Goal: Task Accomplishment & Management: Use online tool/utility

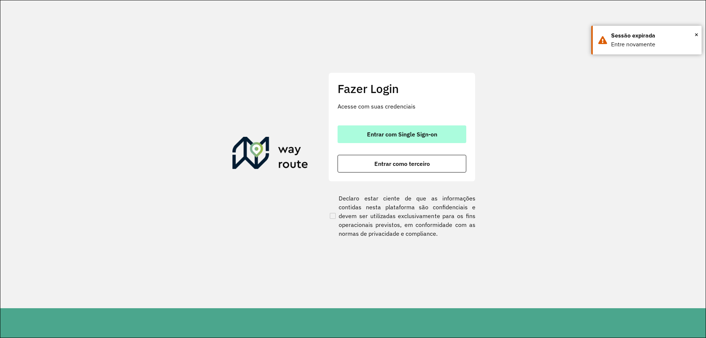
click at [394, 136] on span "Entrar com Single Sign-on" at bounding box center [402, 134] width 70 height 6
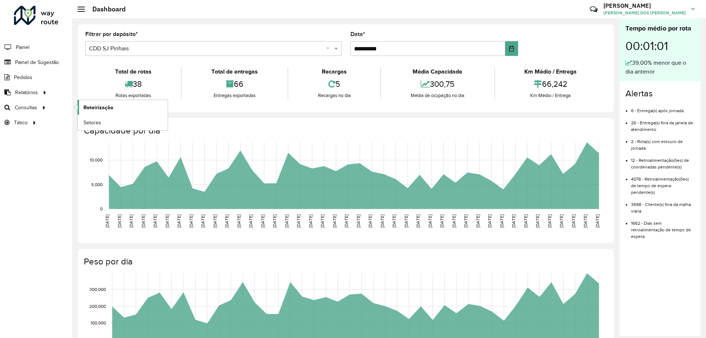
click at [84, 107] on span "Roteirização" at bounding box center [99, 108] width 30 height 8
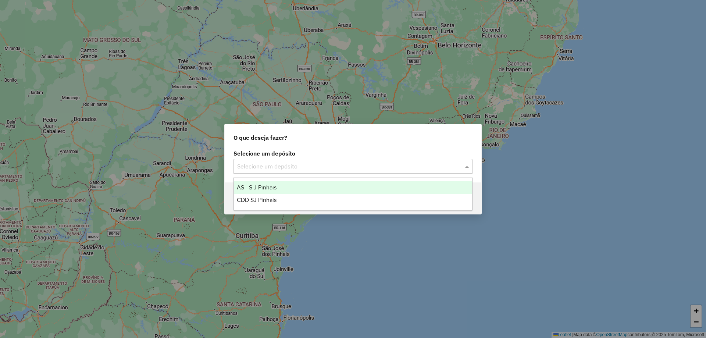
click at [272, 172] on div "Selecione um depósito" at bounding box center [353, 166] width 239 height 15
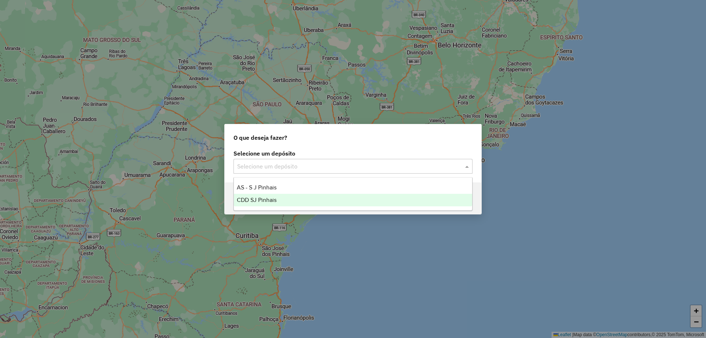
click at [272, 198] on span "CDD SJ Pinhais" at bounding box center [257, 200] width 40 height 6
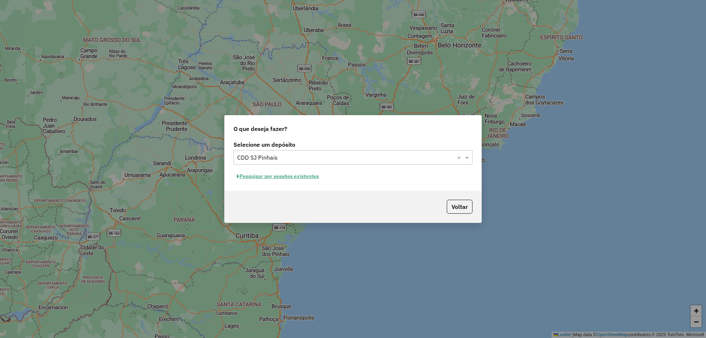
click at [267, 177] on button "Pesquisar por sessões existentes" at bounding box center [278, 176] width 89 height 11
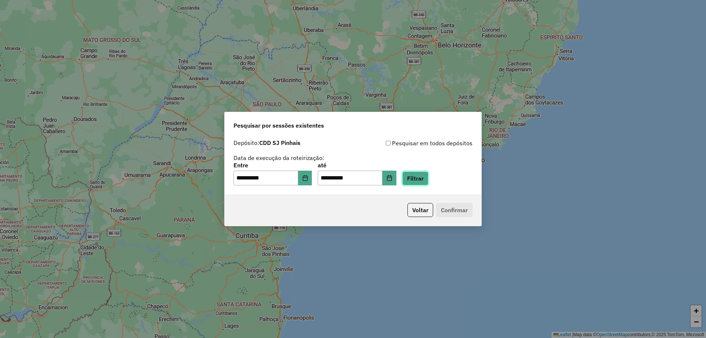
click at [429, 180] on button "Filtrar" at bounding box center [416, 178] width 26 height 14
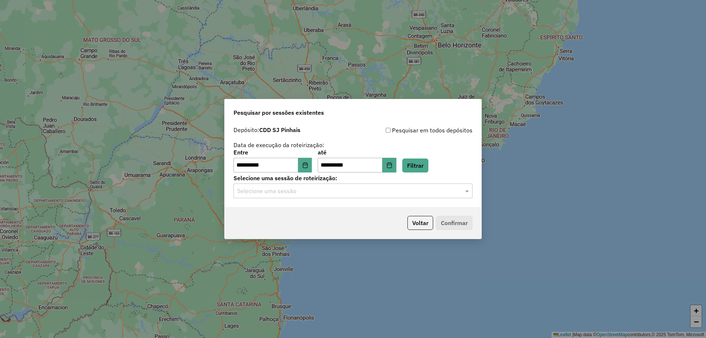
click at [352, 194] on input "text" at bounding box center [345, 191] width 217 height 9
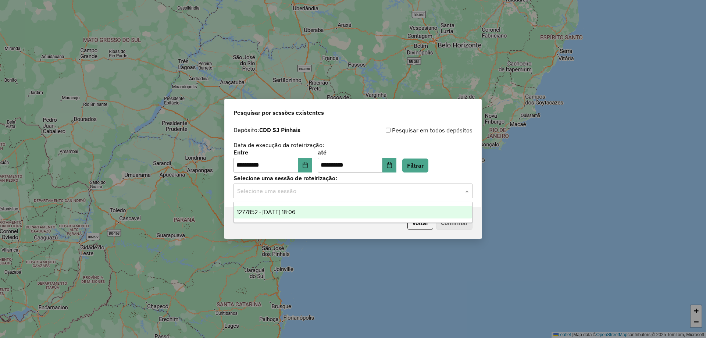
click at [329, 206] on div "1277852 - 18/09/2025 18:06" at bounding box center [353, 212] width 238 height 13
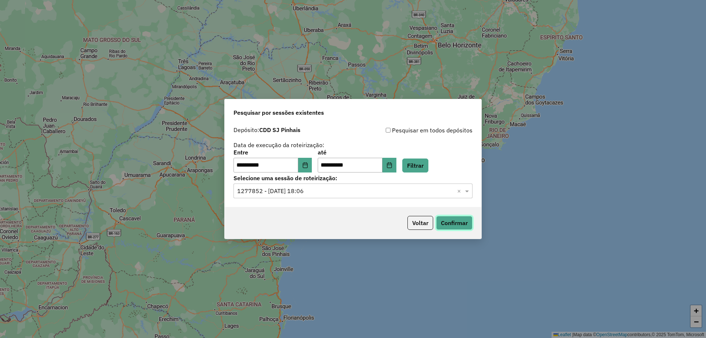
click at [454, 224] on button "Confirmar" at bounding box center [454, 223] width 36 height 14
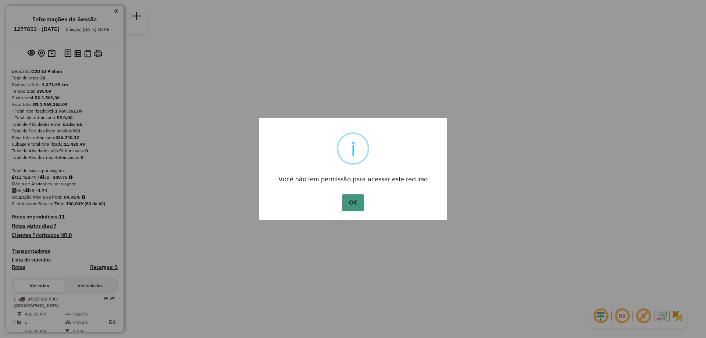
click at [352, 207] on button "OK" at bounding box center [353, 202] width 22 height 17
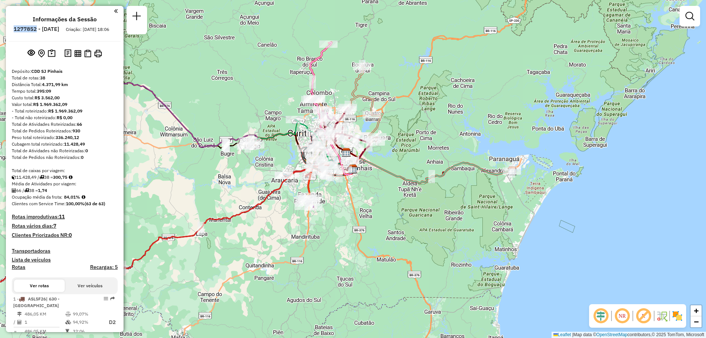
drag, startPoint x: 36, startPoint y: 27, endPoint x: 56, endPoint y: 31, distance: 20.9
click at [56, 31] on h6 "1277852 - [DATE]" at bounding box center [37, 29] width 46 height 7
copy h6 "1277852"
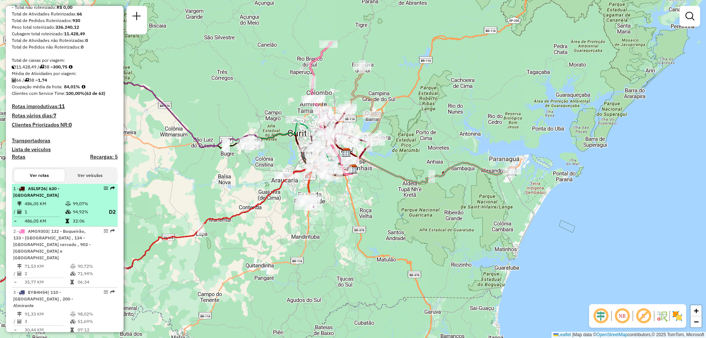
click at [56, 208] on td "486,05 KM" at bounding box center [44, 203] width 41 height 7
select select "**********"
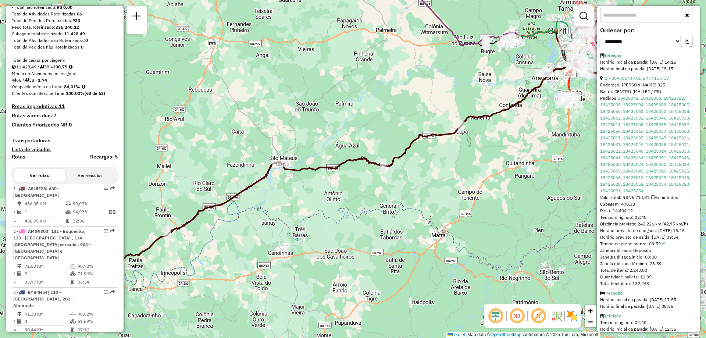
scroll to position [306, 0]
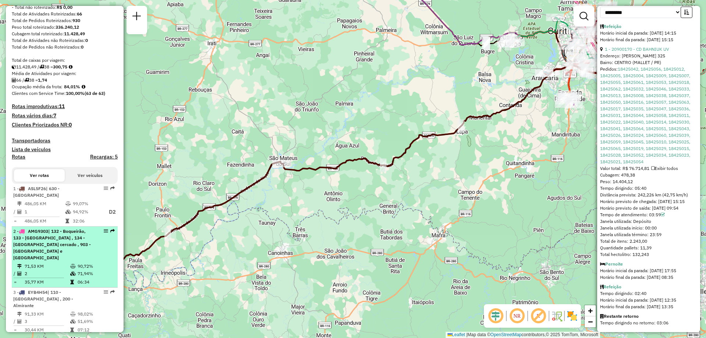
click at [39, 257] on div "2 - AMG9303 | 132 - Boqueirão, 133 - Alto boqueirão , 134 - Citio cercado , 903…" at bounding box center [52, 244] width 78 height 33
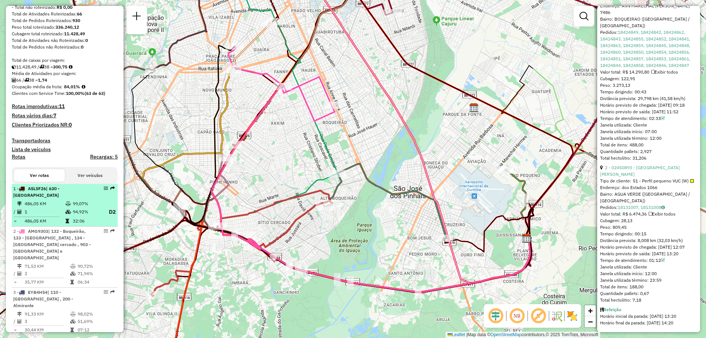
scroll to position [184, 0]
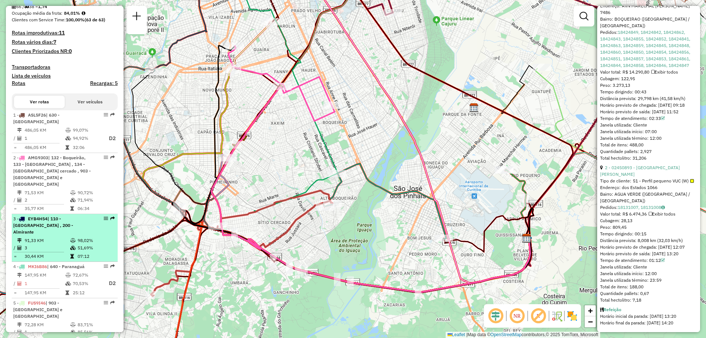
click at [64, 227] on span "| 110 - Santa Candida , 200 - Almirante" at bounding box center [43, 225] width 60 height 19
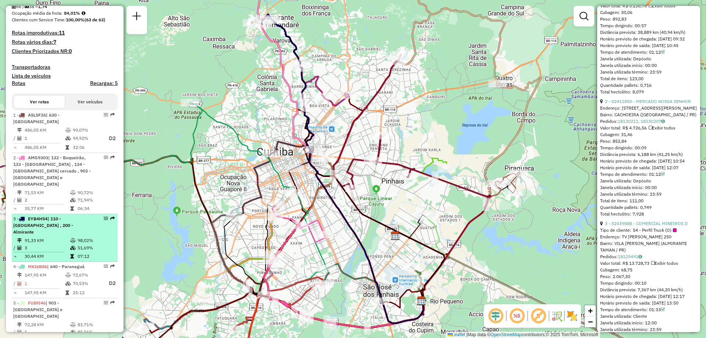
scroll to position [258, 0]
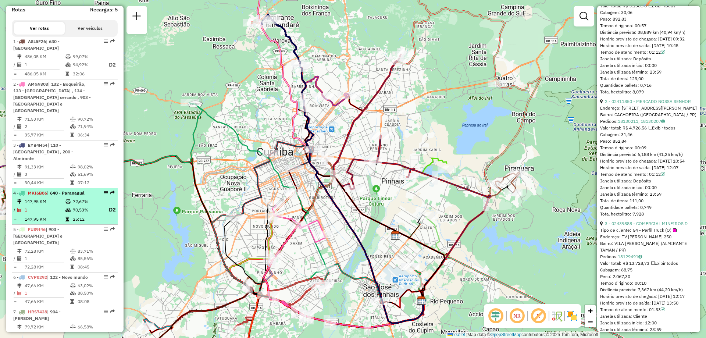
click at [65, 205] on td at bounding box center [68, 209] width 7 height 9
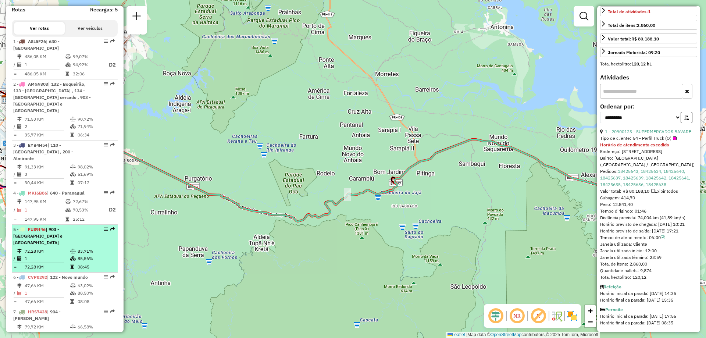
scroll to position [294, 0]
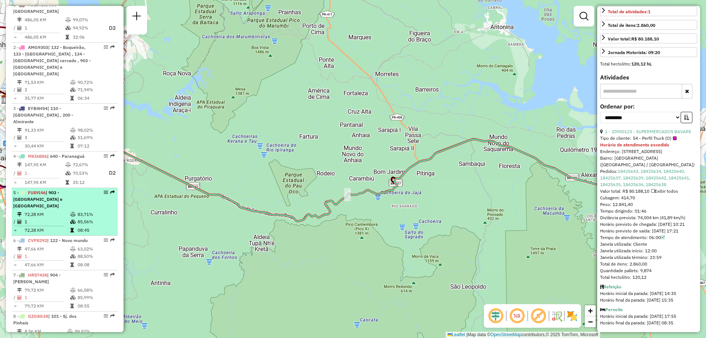
click at [46, 218] on td "1" at bounding box center [47, 221] width 46 height 7
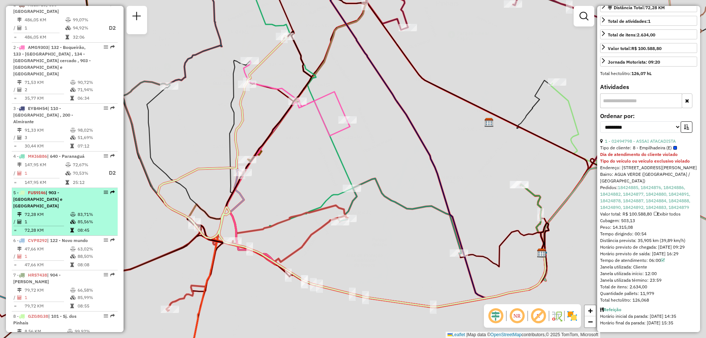
scroll to position [185, 0]
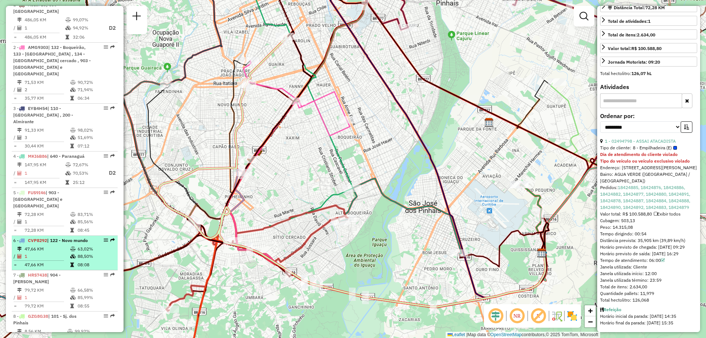
click at [49, 253] on td "1" at bounding box center [47, 256] width 46 height 7
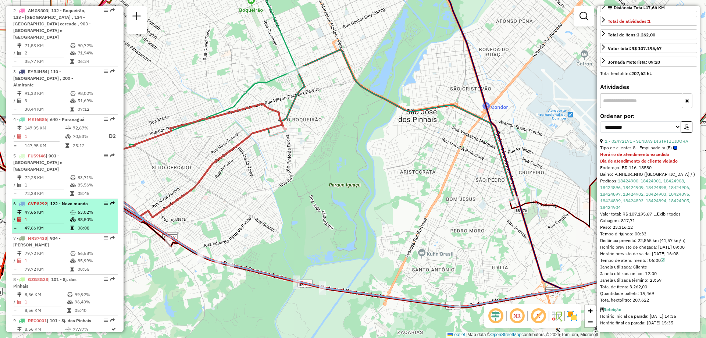
scroll to position [368, 0]
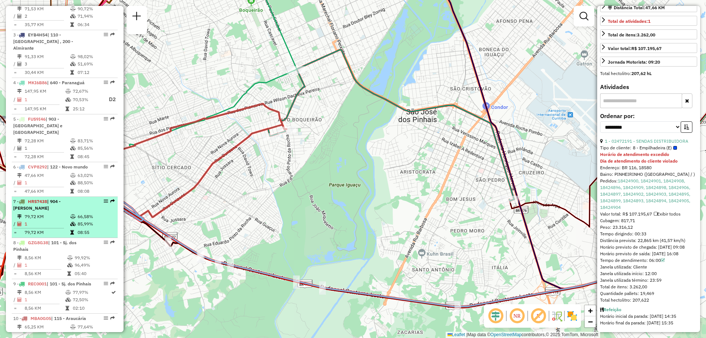
click at [47, 220] on td "1" at bounding box center [47, 223] width 46 height 7
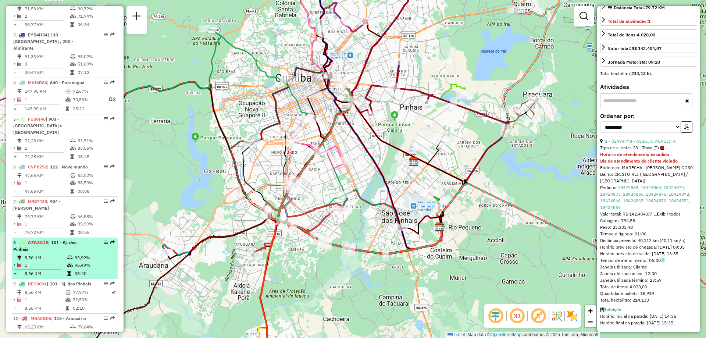
click at [48, 240] on li "8 - GZG8G38 | 101 - Sj. dos Pinhais 8,56 KM 99,92% / 1 96,49% = 8,56 KM 05:40" at bounding box center [65, 258] width 106 height 41
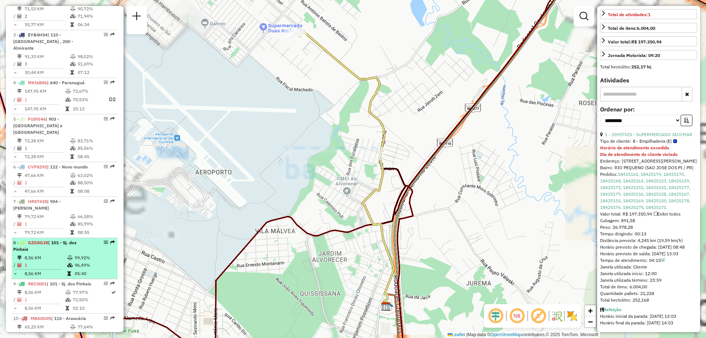
scroll to position [405, 0]
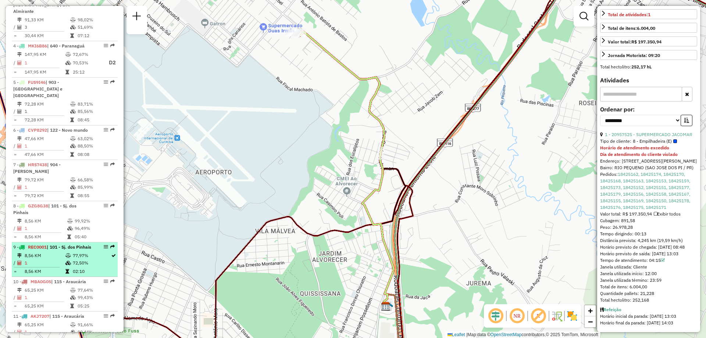
click at [43, 252] on td "8,56 KM" at bounding box center [44, 255] width 41 height 7
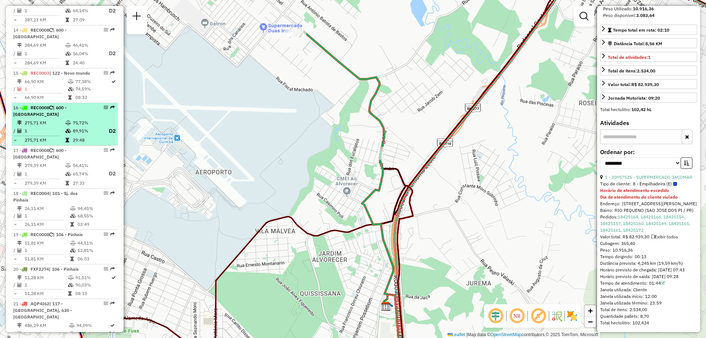
scroll to position [846, 0]
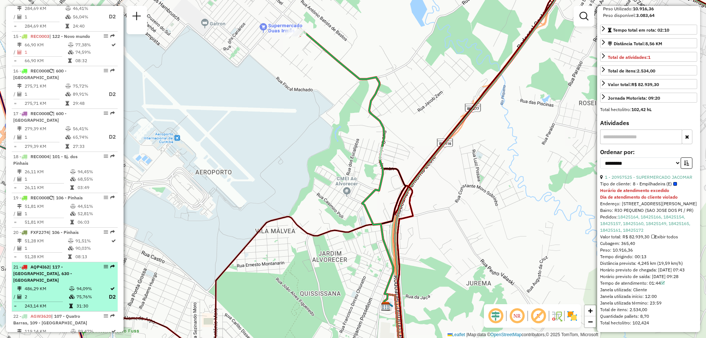
click at [56, 285] on td "486,29 KM" at bounding box center [46, 288] width 45 height 7
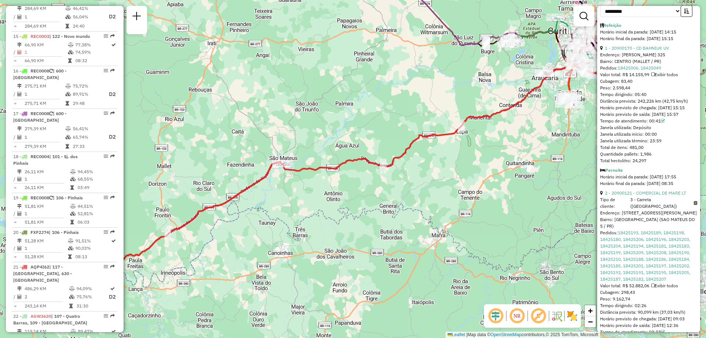
scroll to position [331, 0]
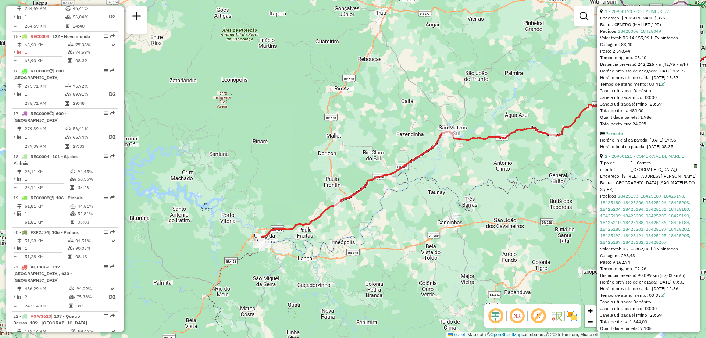
drag, startPoint x: 260, startPoint y: 172, endPoint x: 426, endPoint y: 167, distance: 166.0
click at [426, 167] on div "Janela de atendimento Grade de atendimento Capacidade Transportadoras Veículos …" at bounding box center [353, 169] width 706 height 338
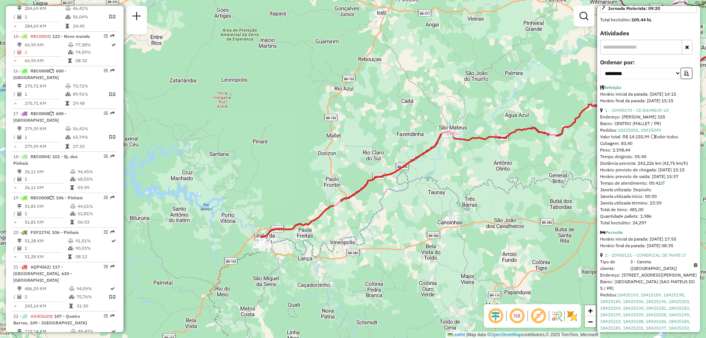
scroll to position [306, 0]
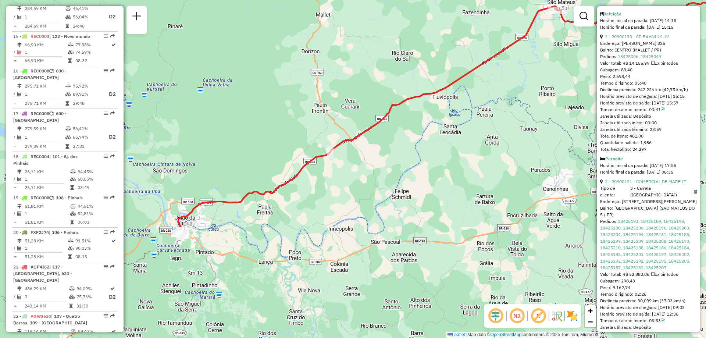
drag, startPoint x: 382, startPoint y: 166, endPoint x: 496, endPoint y: 162, distance: 114.1
click at [496, 162] on div "Janela de atendimento Grade de atendimento Capacidade Transportadoras Veículos …" at bounding box center [353, 169] width 706 height 338
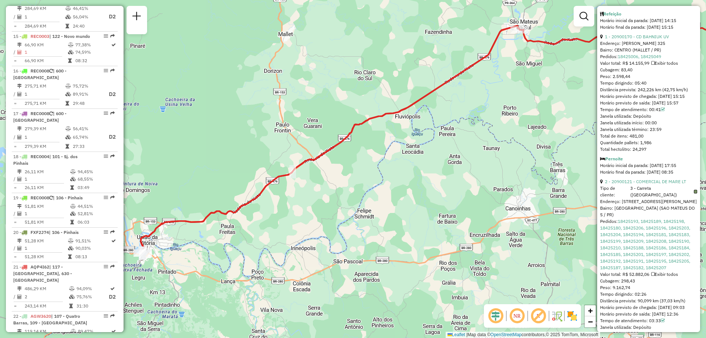
drag, startPoint x: 504, startPoint y: 168, endPoint x: 466, endPoint y: 187, distance: 42.3
click at [466, 187] on div "Janela de atendimento Grade de atendimento Capacidade Transportadoras Veículos …" at bounding box center [353, 169] width 706 height 338
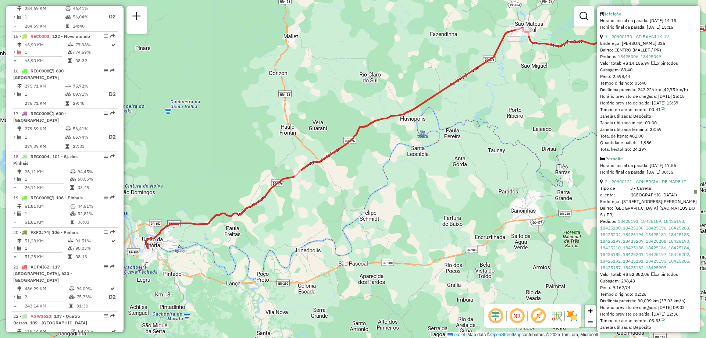
drag, startPoint x: 501, startPoint y: 114, endPoint x: 539, endPoint y: 101, distance: 40.7
click at [539, 101] on div "Janela de atendimento Grade de atendimento Capacidade Transportadoras Veículos …" at bounding box center [353, 169] width 706 height 338
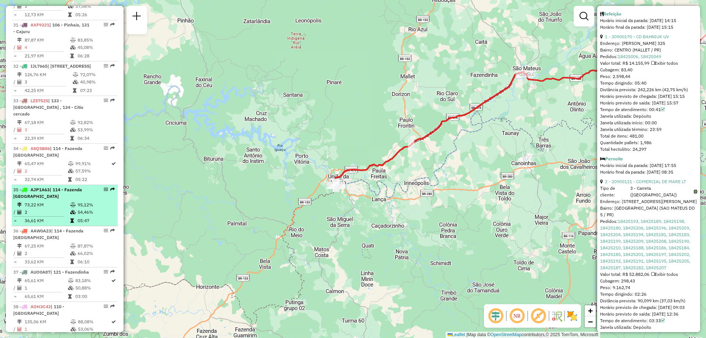
scroll to position [1525, 0]
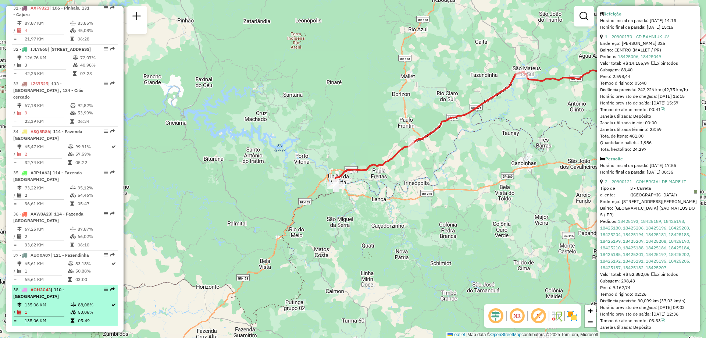
click at [78, 287] on div "38 - AOH3C43 | 110 - Rio Branco do Sul" at bounding box center [52, 293] width 78 height 13
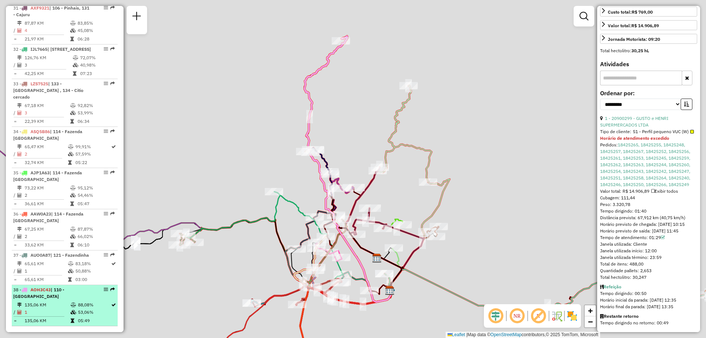
scroll to position [228, 0]
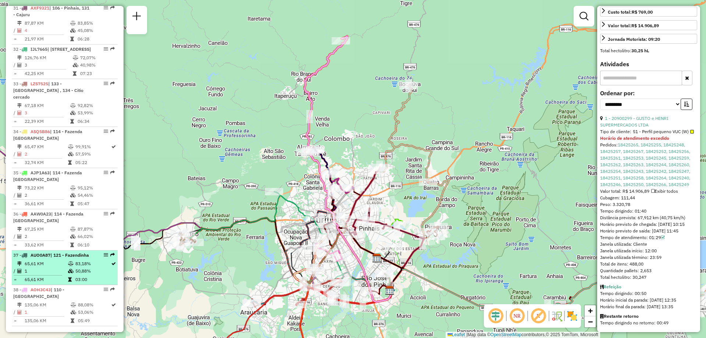
click at [80, 252] on div "37 - AUO0A87 | 121 - Fazendinha" at bounding box center [52, 255] width 78 height 7
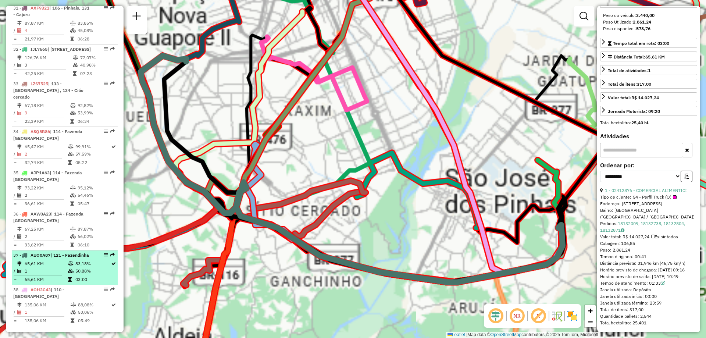
scroll to position [136, 0]
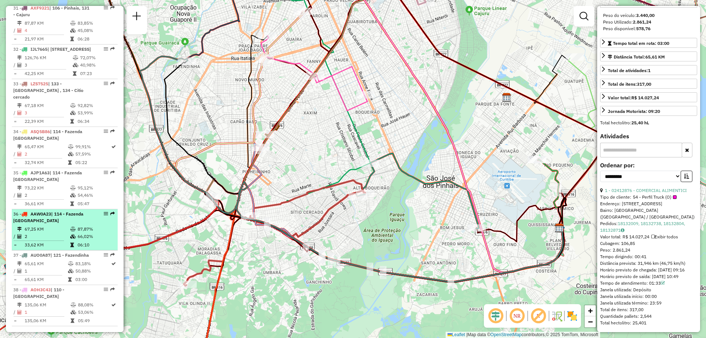
click at [63, 226] on td "67,25 KM" at bounding box center [47, 229] width 46 height 7
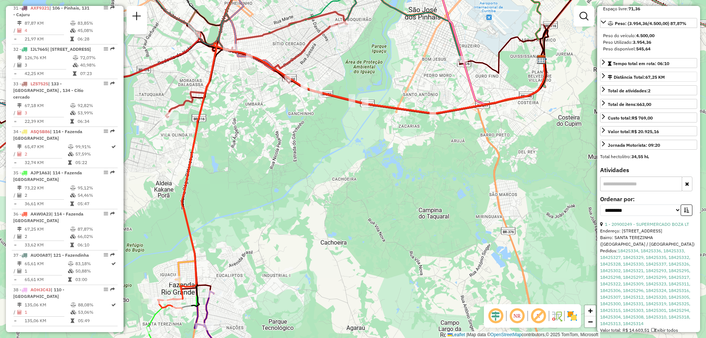
scroll to position [0, 0]
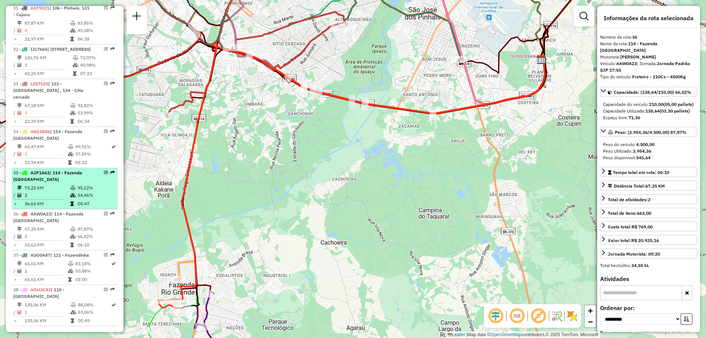
click at [51, 192] on td "2" at bounding box center [47, 195] width 46 height 7
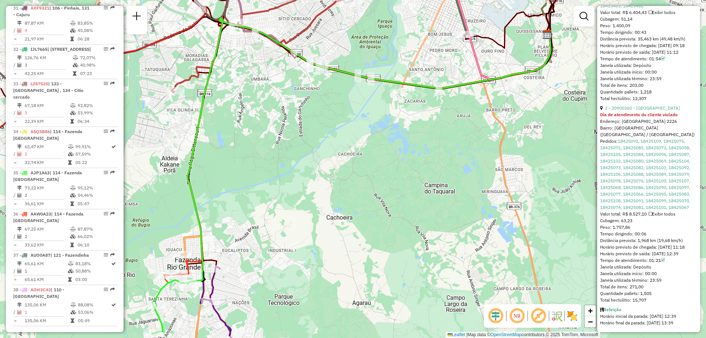
scroll to position [413, 0]
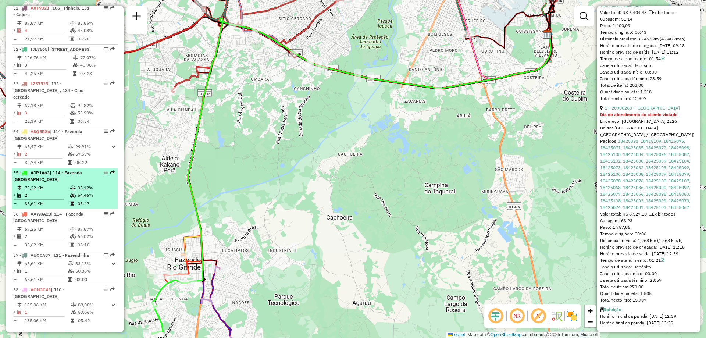
click at [57, 192] on td "2" at bounding box center [47, 195] width 46 height 7
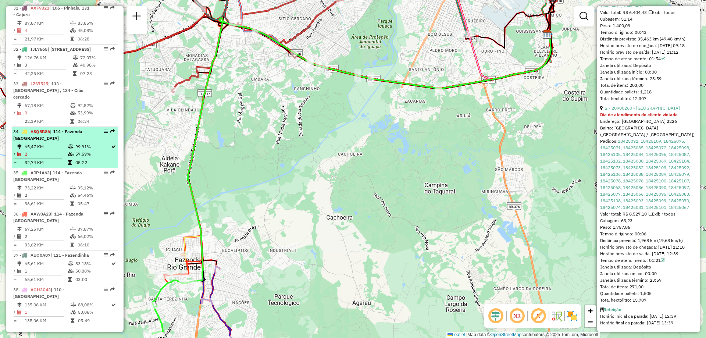
click at [54, 143] on td "65,47 KM" at bounding box center [45, 146] width 43 height 7
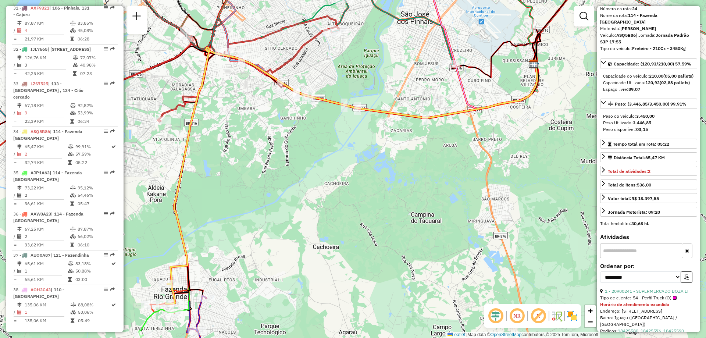
scroll to position [0, 0]
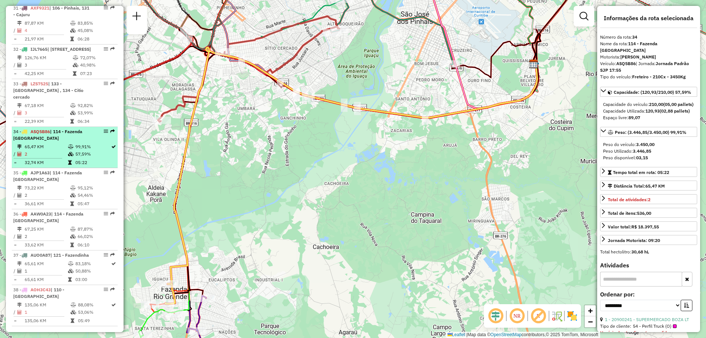
click at [39, 143] on td "65,47 KM" at bounding box center [45, 146] width 43 height 7
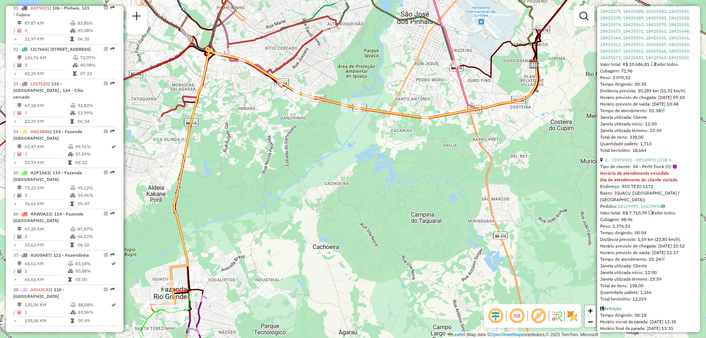
scroll to position [396, 0]
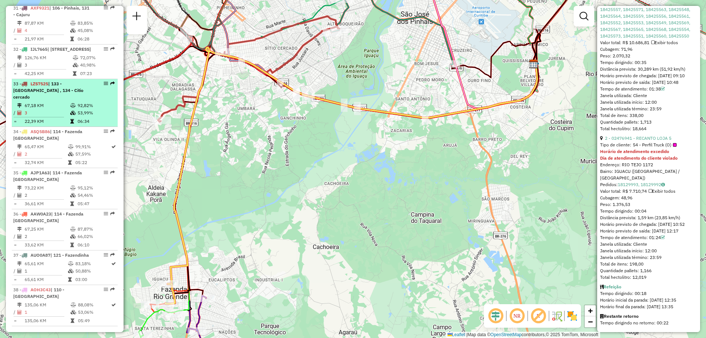
click at [67, 109] on td "3" at bounding box center [47, 112] width 46 height 7
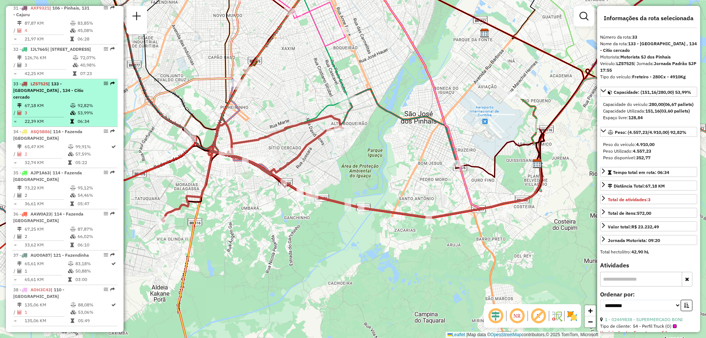
scroll to position [1489, 0]
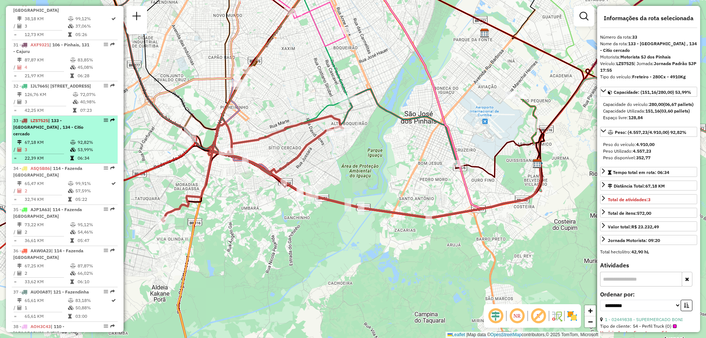
click at [70, 146] on td at bounding box center [73, 149] width 7 height 7
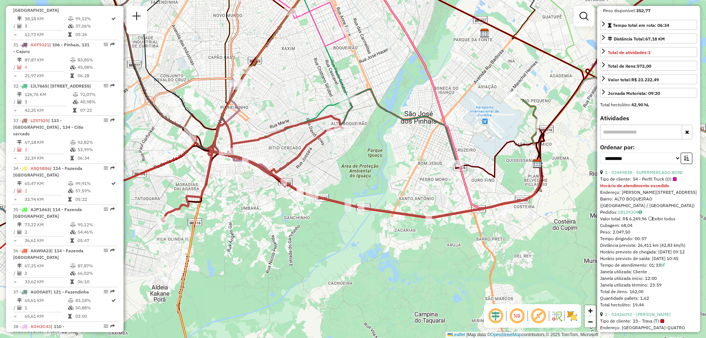
scroll to position [0, 0]
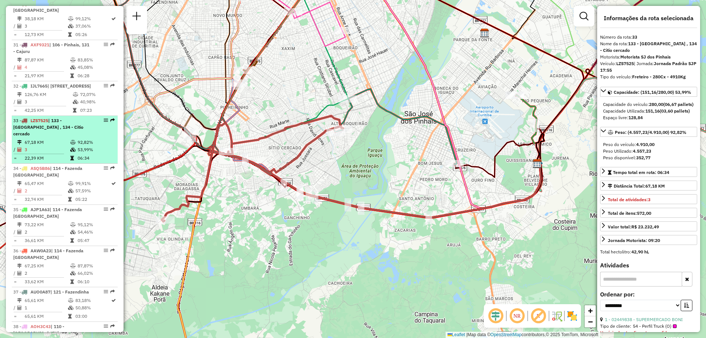
click at [65, 146] on td "3" at bounding box center [47, 149] width 46 height 7
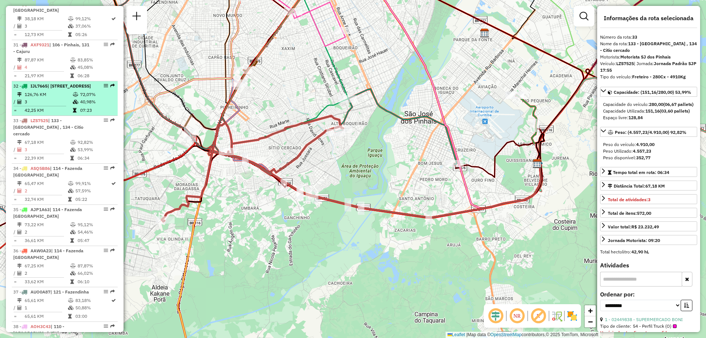
click at [68, 98] on td "3" at bounding box center [48, 101] width 48 height 7
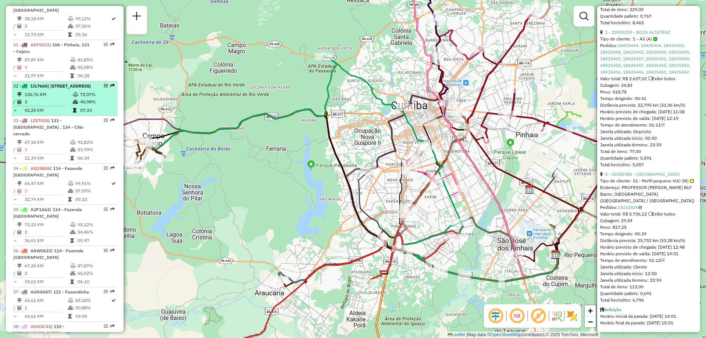
scroll to position [1452, 0]
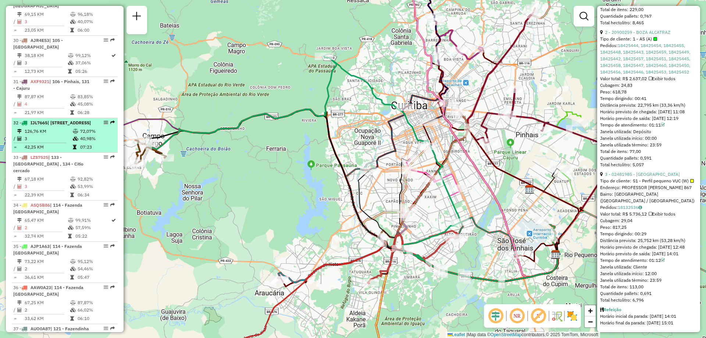
click at [75, 129] on icon at bounding box center [76, 131] width 6 height 4
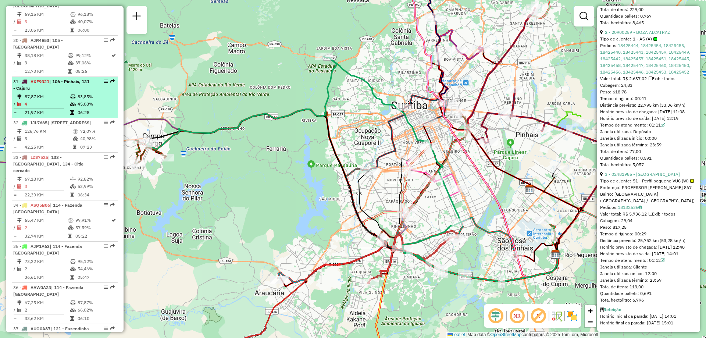
click at [74, 95] on icon at bounding box center [73, 97] width 6 height 4
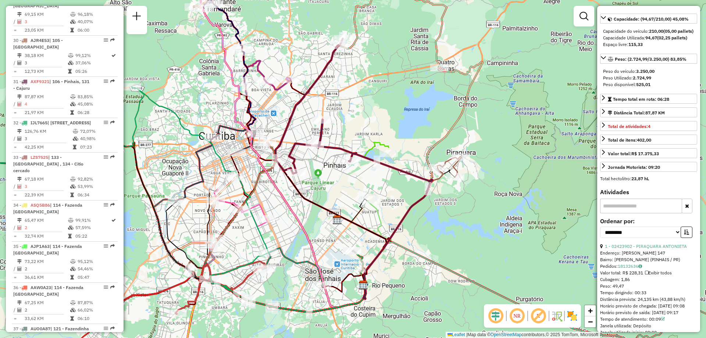
scroll to position [0, 0]
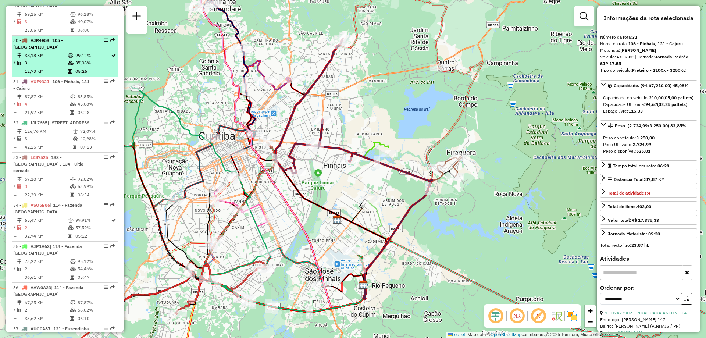
click at [52, 59] on td "3" at bounding box center [45, 62] width 43 height 7
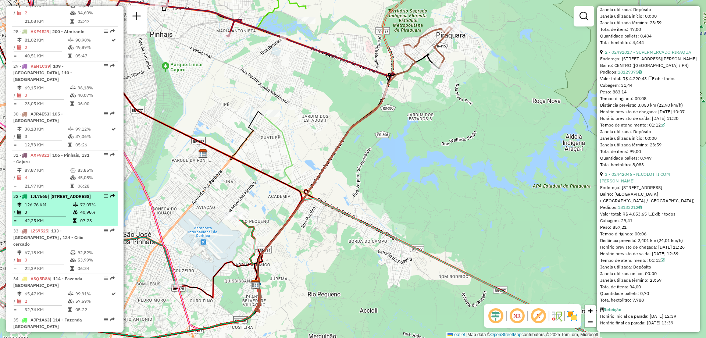
scroll to position [1341, 0]
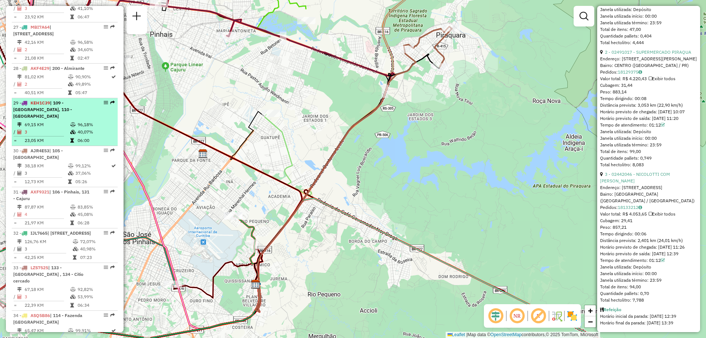
click at [59, 128] on td "3" at bounding box center [47, 131] width 46 height 7
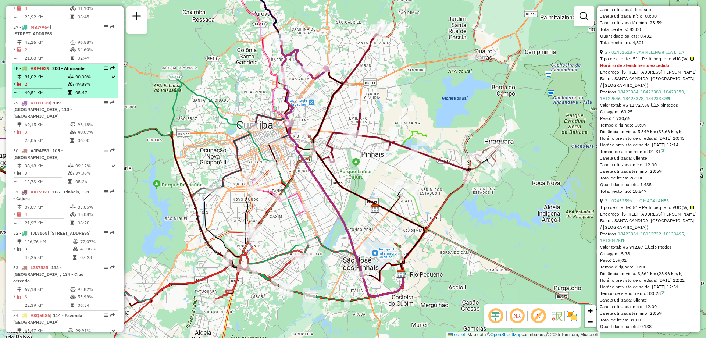
click at [45, 86] on td "2" at bounding box center [45, 84] width 43 height 7
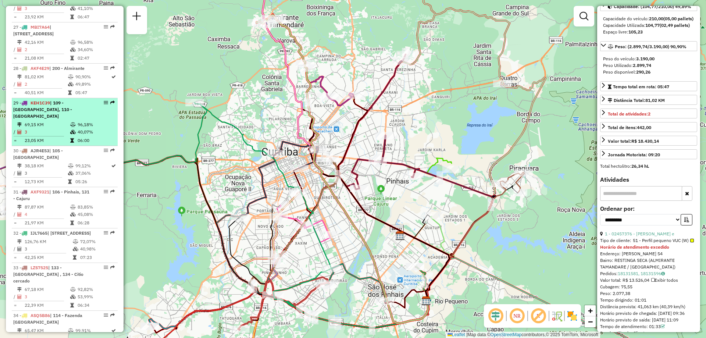
scroll to position [1305, 0]
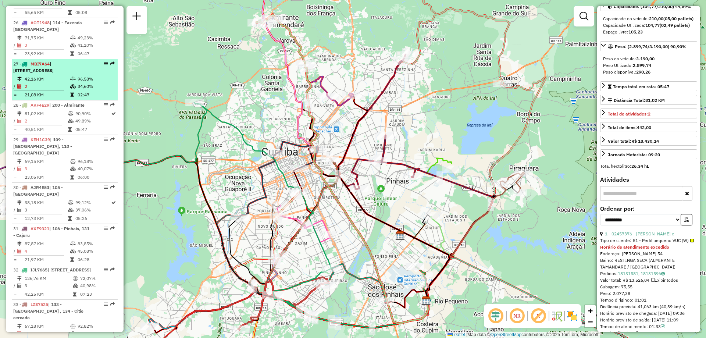
click at [55, 85] on td "2" at bounding box center [47, 86] width 46 height 7
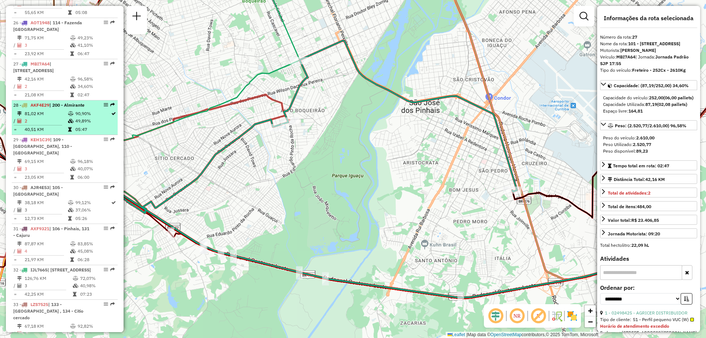
scroll to position [1231, 0]
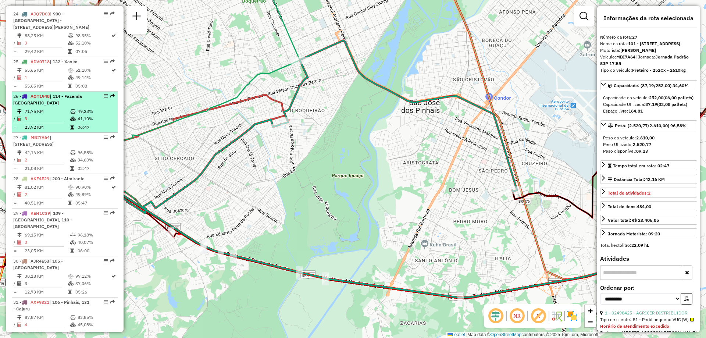
click at [61, 113] on td "71,75 KM" at bounding box center [47, 111] width 46 height 7
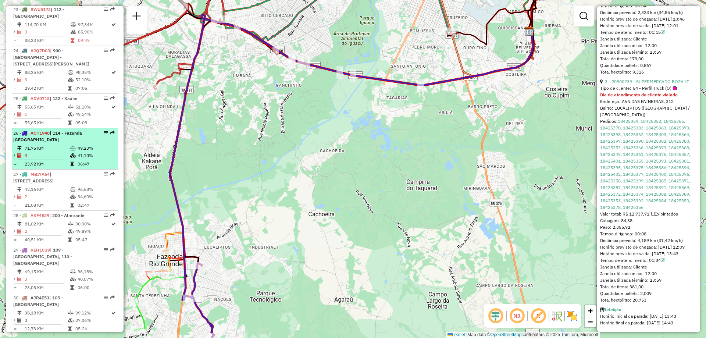
scroll to position [1158, 0]
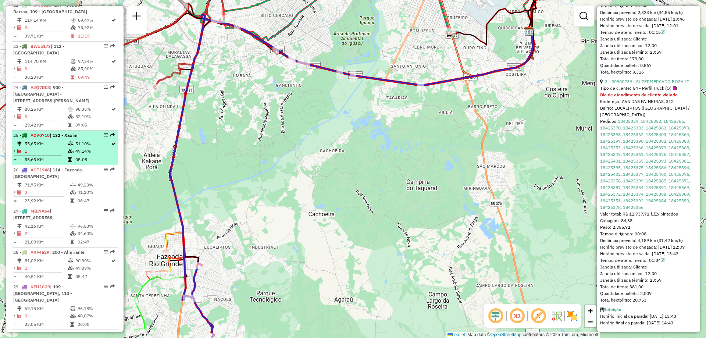
click at [61, 139] on li "25 - ADV0718 | 132 - Xaxim 55,65 KM 51,10% / 1 49,14% = 55,65 KM 05:08" at bounding box center [65, 148] width 106 height 35
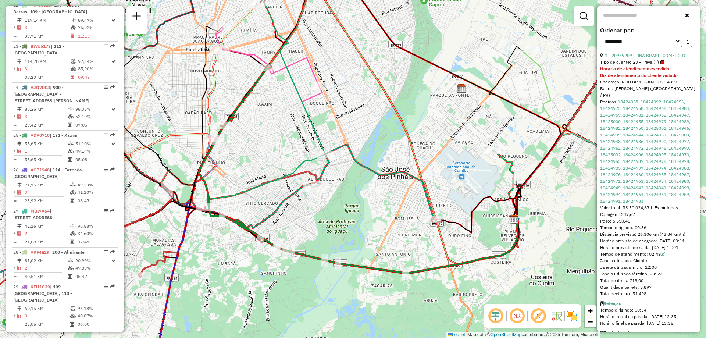
scroll to position [287, 0]
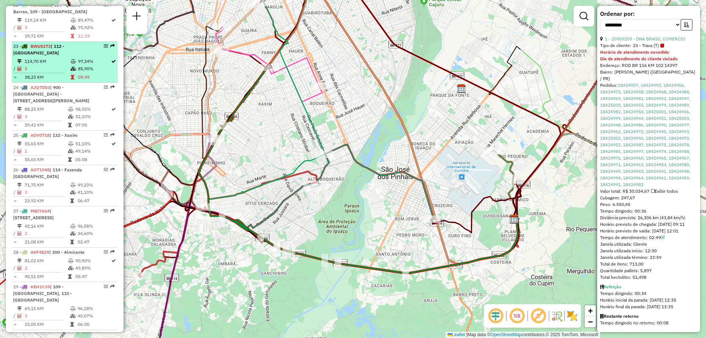
click at [42, 58] on td "114,70 KM" at bounding box center [47, 61] width 46 height 7
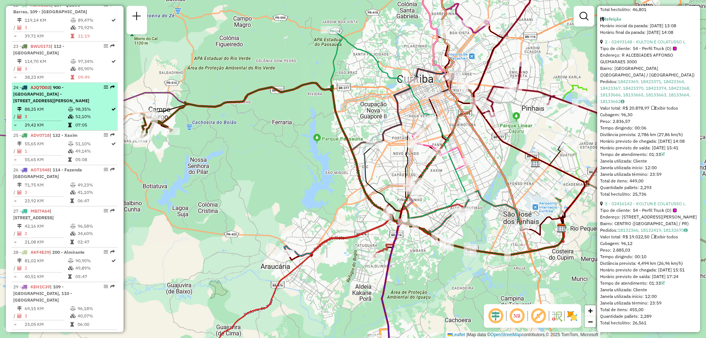
scroll to position [1047, 0]
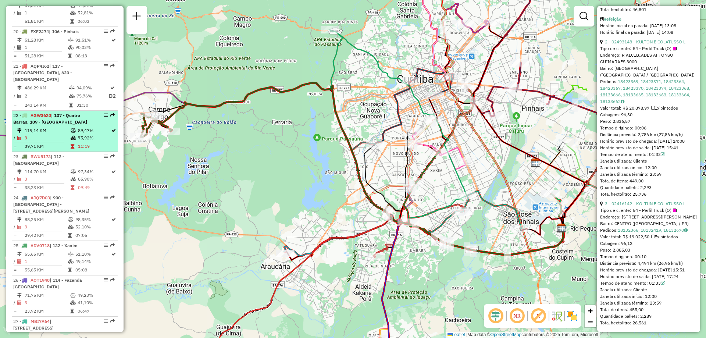
click at [64, 113] on span "| 107 - Quatro Barras, 109 - Colombo" at bounding box center [50, 119] width 74 height 12
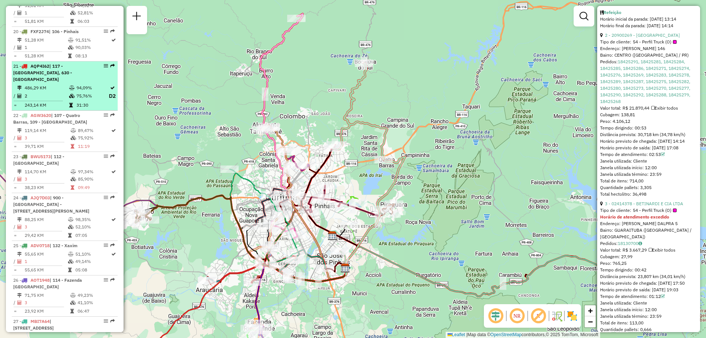
click at [63, 92] on td "2" at bounding box center [46, 96] width 45 height 9
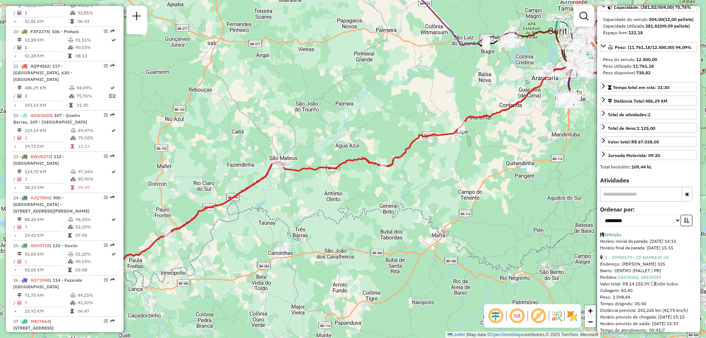
scroll to position [0, 0]
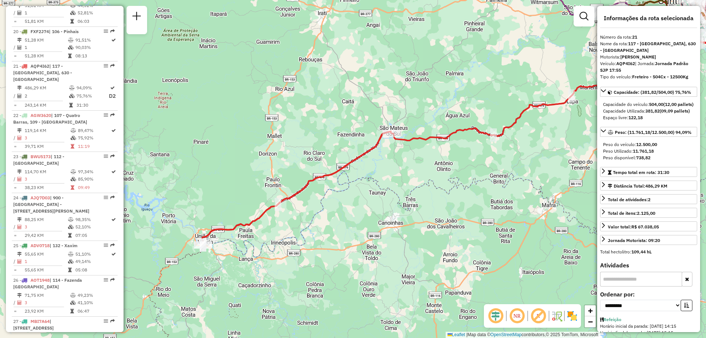
drag, startPoint x: 351, startPoint y: 202, endPoint x: 461, endPoint y: 172, distance: 114.4
click at [461, 172] on div "Janela de atendimento Grade de atendimento Capacidade Transportadoras Veículos …" at bounding box center [353, 169] width 706 height 338
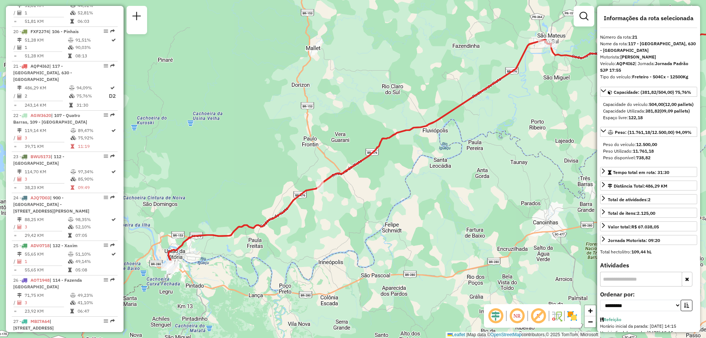
drag, startPoint x: 350, startPoint y: 185, endPoint x: 521, endPoint y: 153, distance: 173.9
click at [521, 153] on div "Janela de atendimento Grade de atendimento Capacidade Transportadoras Veículos …" at bounding box center [353, 169] width 706 height 338
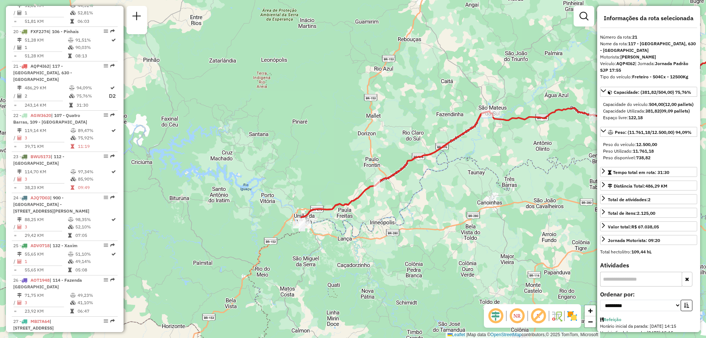
drag, startPoint x: 449, startPoint y: 196, endPoint x: 435, endPoint y: 199, distance: 13.6
click at [435, 199] on div "Janela de atendimento Grade de atendimento Capacidade Transportadoras Veículos …" at bounding box center [353, 169] width 706 height 338
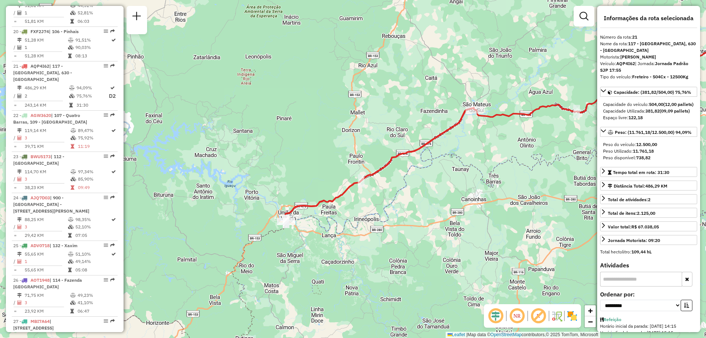
drag, startPoint x: 418, startPoint y: 214, endPoint x: 403, endPoint y: 211, distance: 15.4
click at [403, 211] on div "Janela de atendimento Grade de atendimento Capacidade Transportadoras Veículos …" at bounding box center [353, 169] width 706 height 338
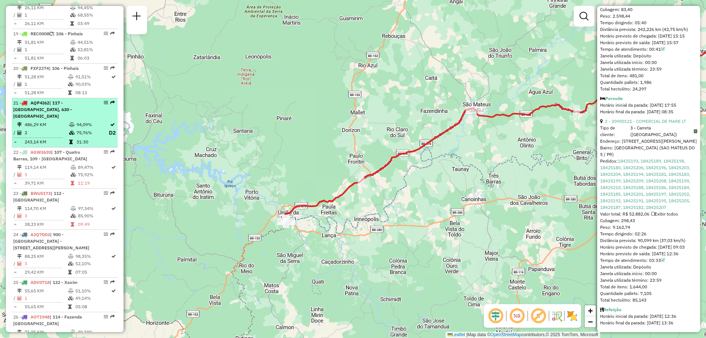
scroll to position [974, 0]
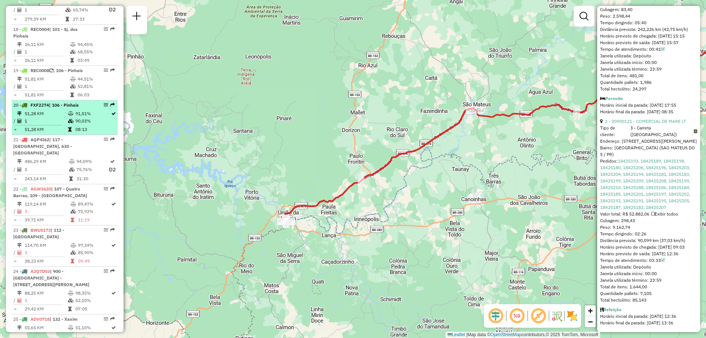
click at [53, 122] on td "1" at bounding box center [45, 120] width 43 height 7
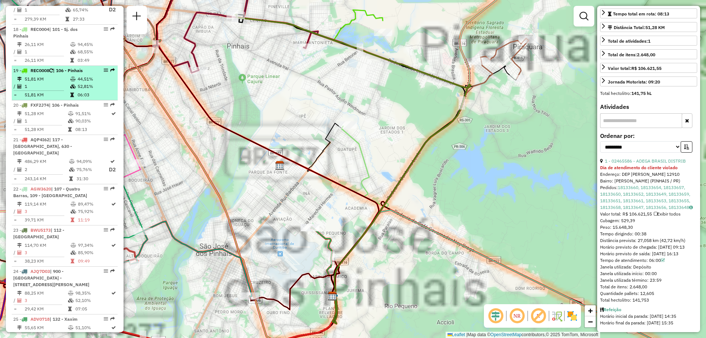
click at [45, 91] on td "51,81 KM" at bounding box center [47, 94] width 46 height 7
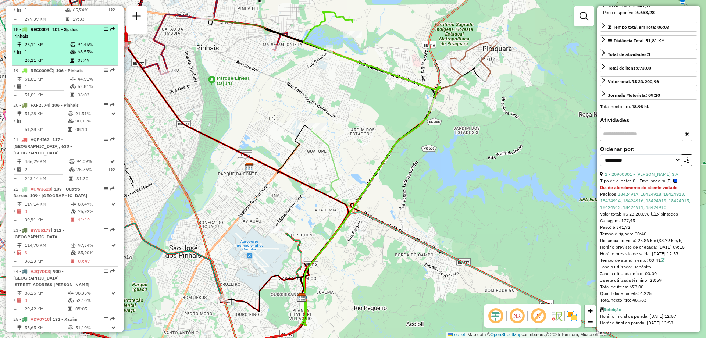
click at [48, 46] on td "26,11 KM" at bounding box center [47, 44] width 46 height 7
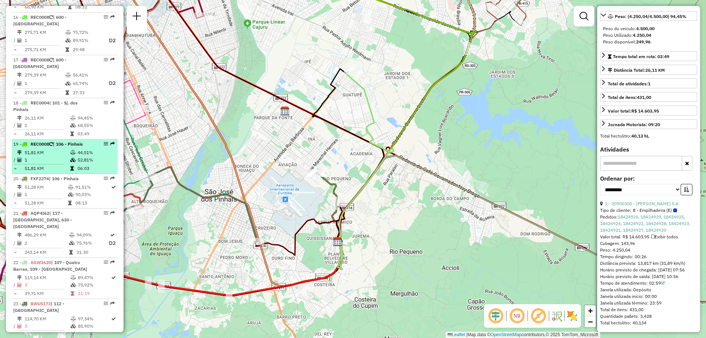
scroll to position [863, 0]
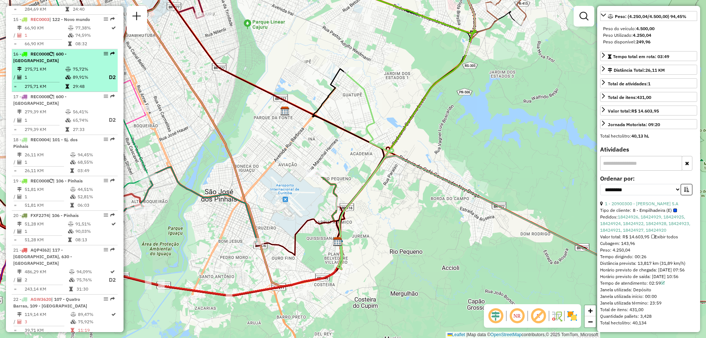
click at [68, 70] on icon at bounding box center [68, 69] width 6 height 4
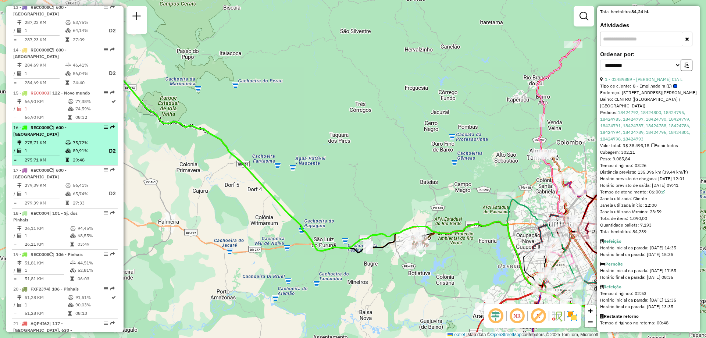
scroll to position [716, 0]
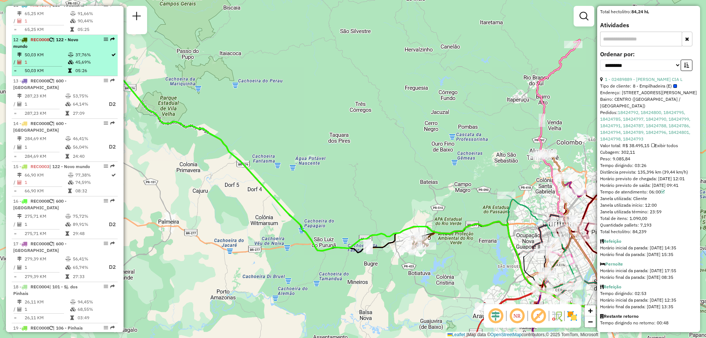
click at [49, 59] on td "1" at bounding box center [45, 62] width 43 height 7
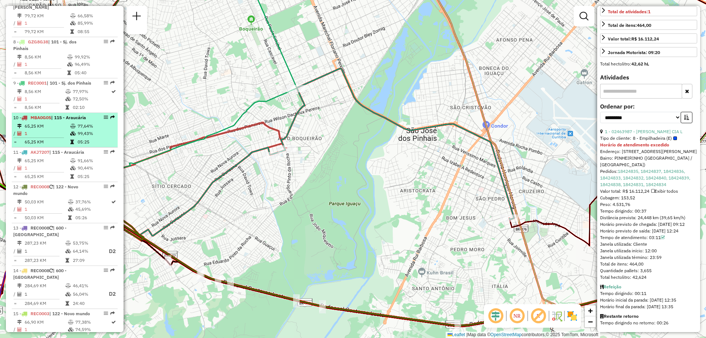
scroll to position [532, 0]
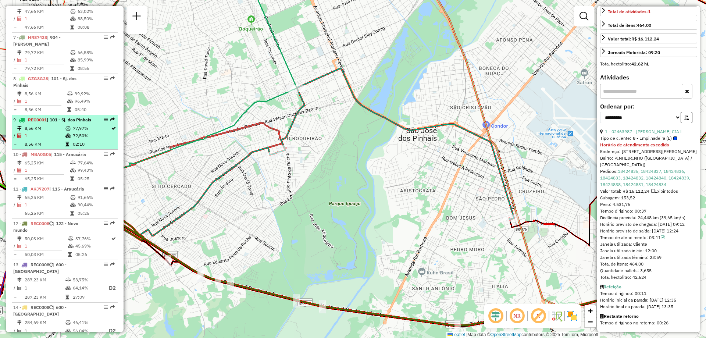
click at [47, 132] on td "1" at bounding box center [44, 135] width 41 height 7
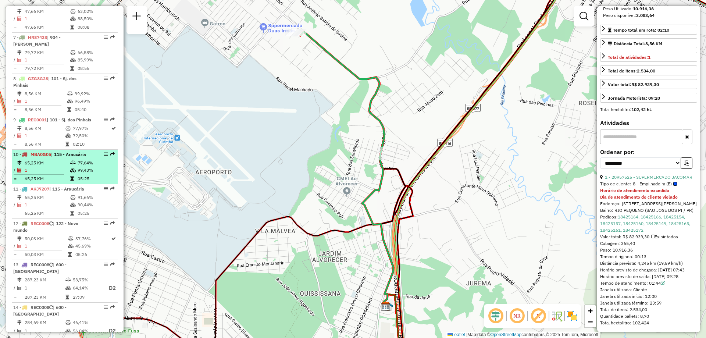
click at [45, 159] on td "65,25 KM" at bounding box center [47, 162] width 46 height 7
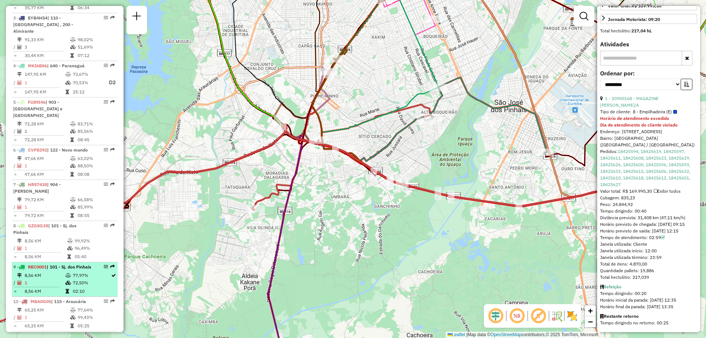
scroll to position [348, 0]
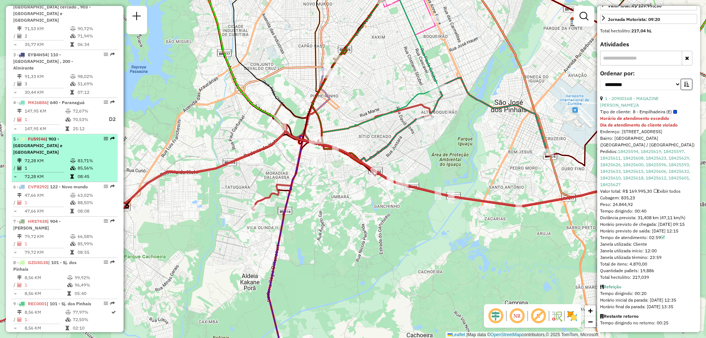
click at [33, 141] on span "| 903 - Vila Izabel e Agua verde" at bounding box center [37, 145] width 49 height 19
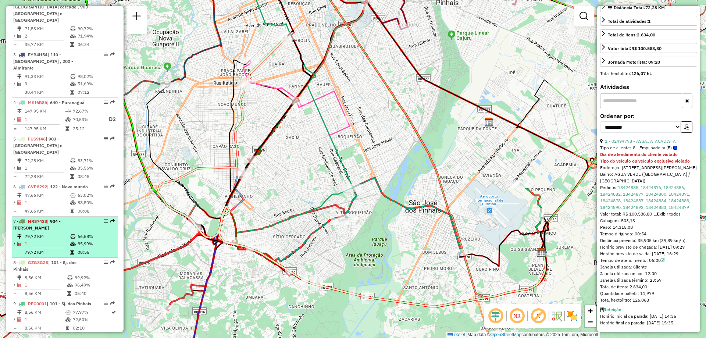
click at [54, 233] on td "79,72 KM" at bounding box center [47, 236] width 46 height 7
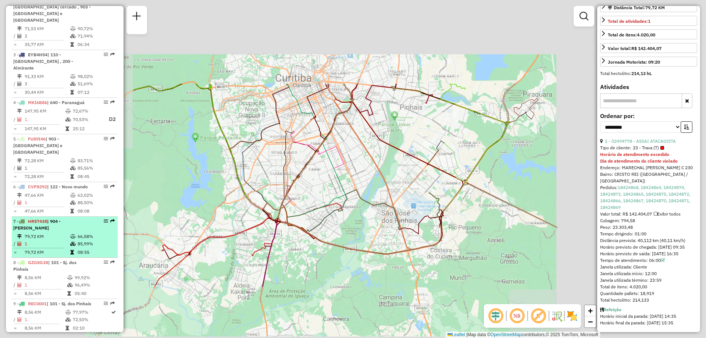
scroll to position [192, 0]
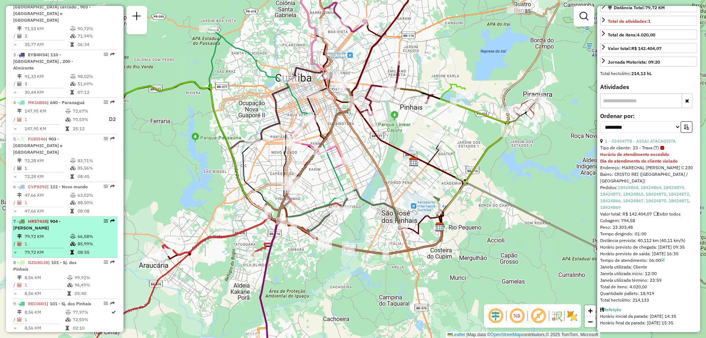
click at [30, 240] on td "1" at bounding box center [47, 243] width 46 height 7
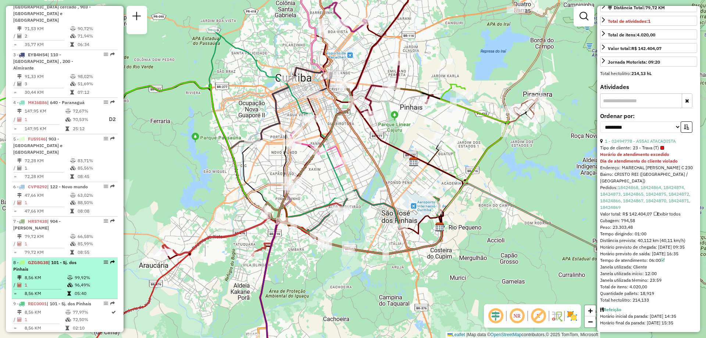
click at [35, 260] on span "GZG8G38" at bounding box center [38, 263] width 20 height 6
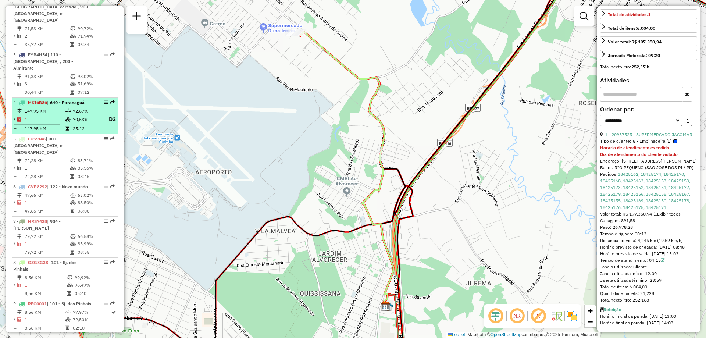
drag, startPoint x: 58, startPoint y: 100, endPoint x: 46, endPoint y: 110, distance: 15.1
click at [58, 99] on li "4 - MKI6B86 | 640 - Paranaguá 147,95 KM 72,67% / 1 70,53% D2 = 147,95 KM 25:12" at bounding box center [65, 116] width 106 height 36
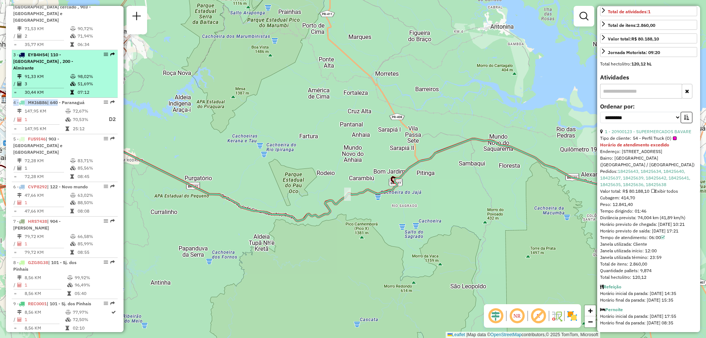
scroll to position [274, 0]
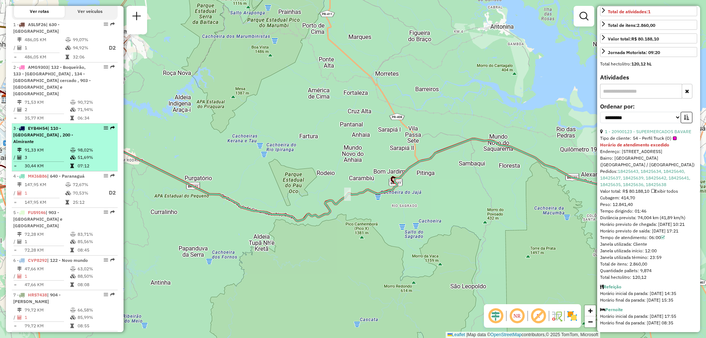
click at [63, 146] on td "91,33 KM" at bounding box center [47, 149] width 46 height 7
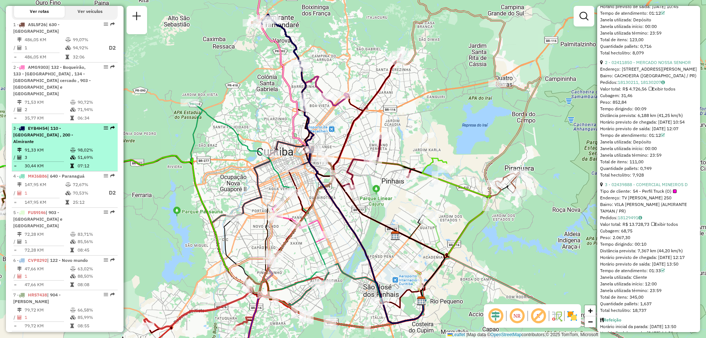
scroll to position [238, 0]
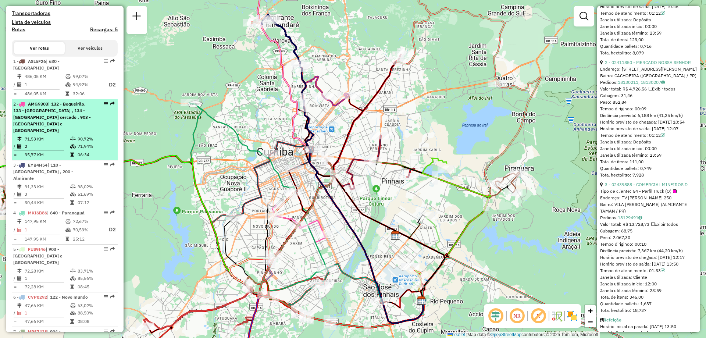
click at [46, 122] on span "| 132 - Boqueirão, 133 - Alto boqueirão , 134 - Citio cercado , 903 - Vila Izab…" at bounding box center [52, 117] width 78 height 32
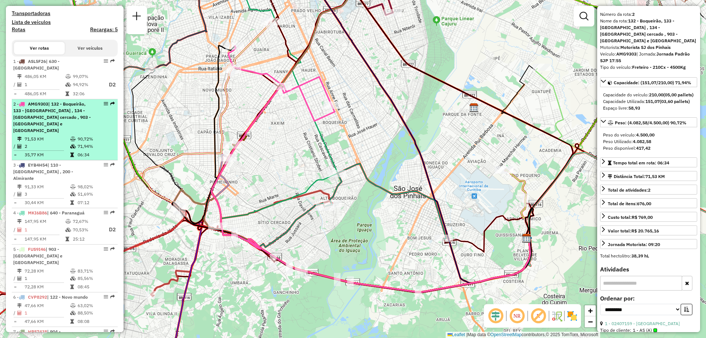
scroll to position [201, 0]
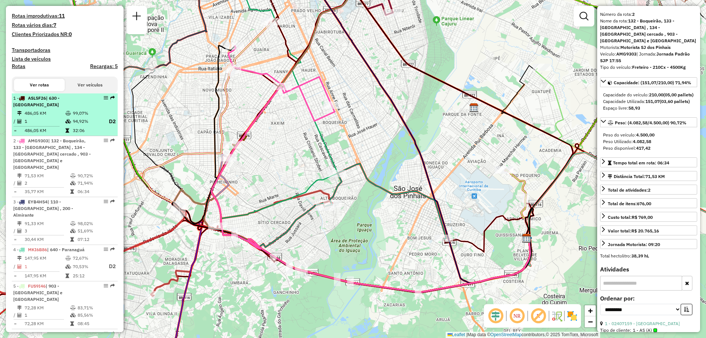
click at [49, 126] on td "1" at bounding box center [44, 121] width 41 height 9
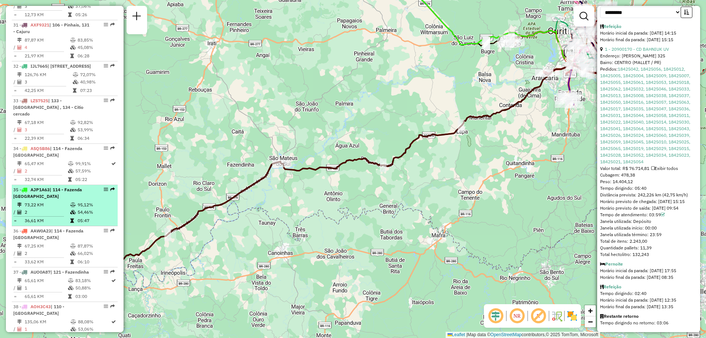
scroll to position [1525, 0]
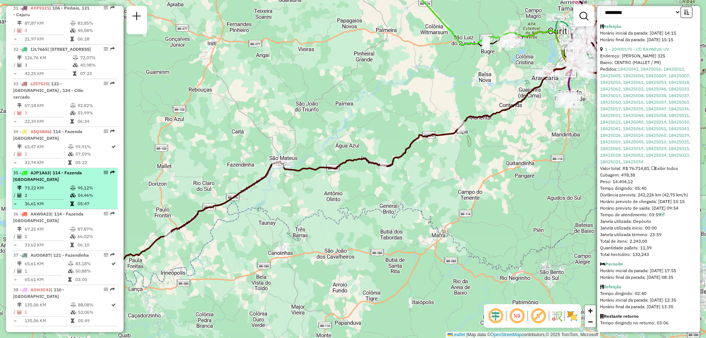
click at [77, 233] on td "66,02%" at bounding box center [95, 236] width 37 height 7
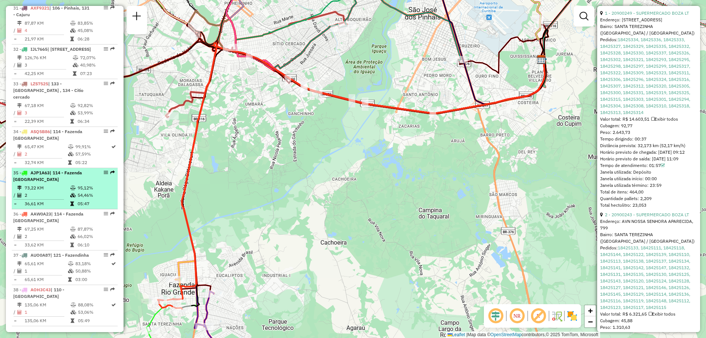
click at [70, 193] on icon at bounding box center [73, 195] width 6 height 4
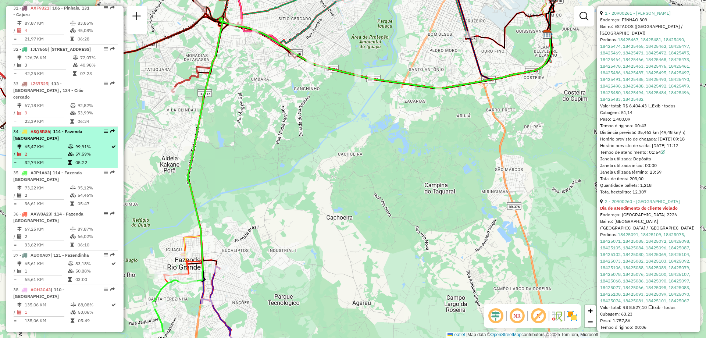
click at [56, 158] on hr at bounding box center [38, 158] width 49 height 0
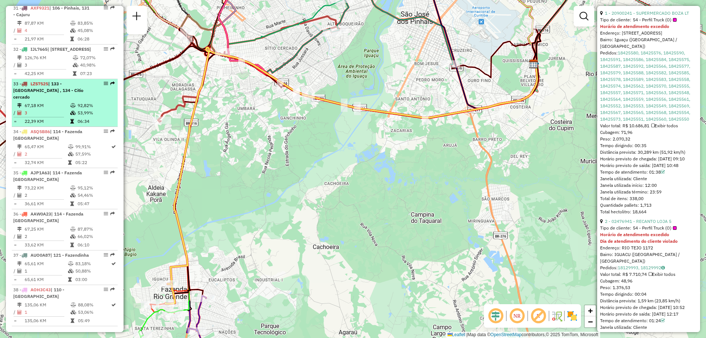
click at [65, 102] on td "67,18 KM" at bounding box center [47, 105] width 46 height 7
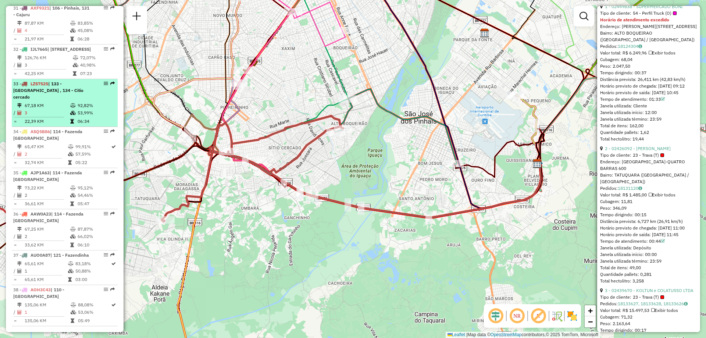
scroll to position [1452, 0]
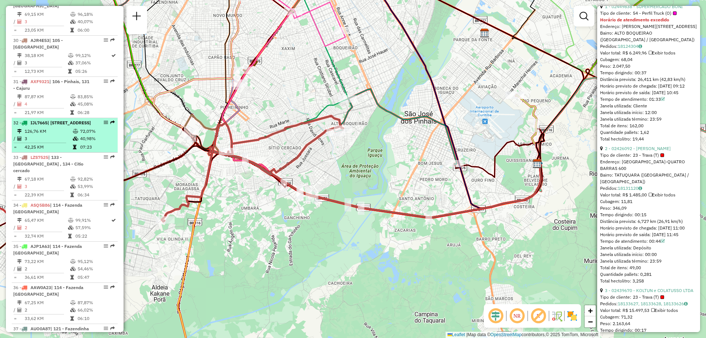
click at [59, 143] on td "42,25 KM" at bounding box center [48, 146] width 48 height 7
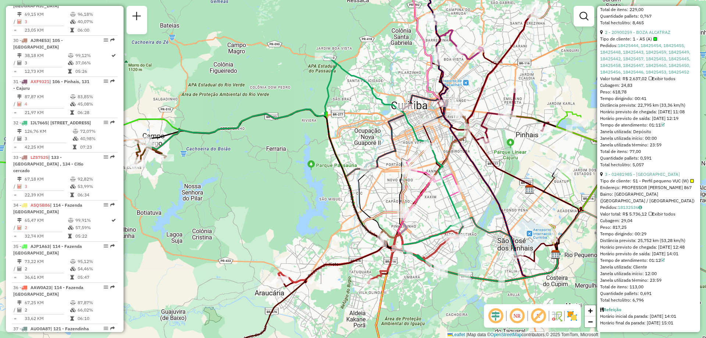
scroll to position [443, 0]
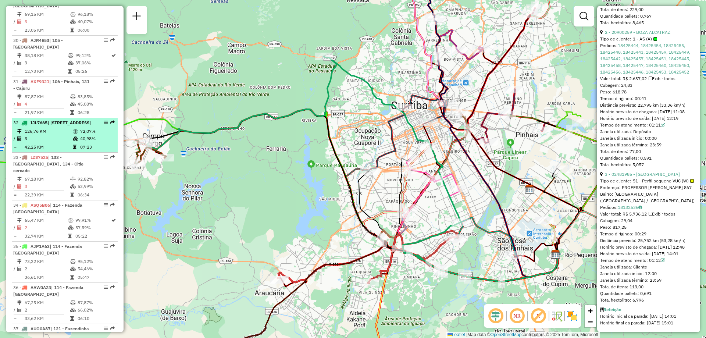
click at [59, 128] on td "126,76 KM" at bounding box center [48, 131] width 48 height 7
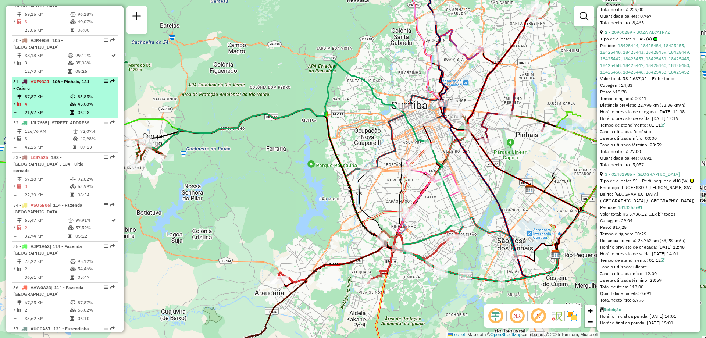
click at [47, 93] on td "87,87 KM" at bounding box center [47, 96] width 46 height 7
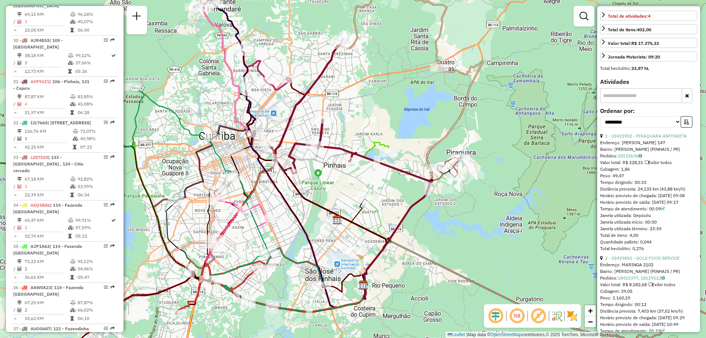
scroll to position [140, 0]
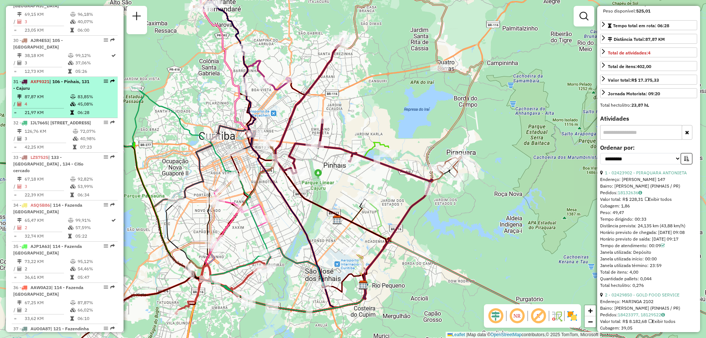
click at [48, 109] on td "21,97 KM" at bounding box center [47, 112] width 46 height 7
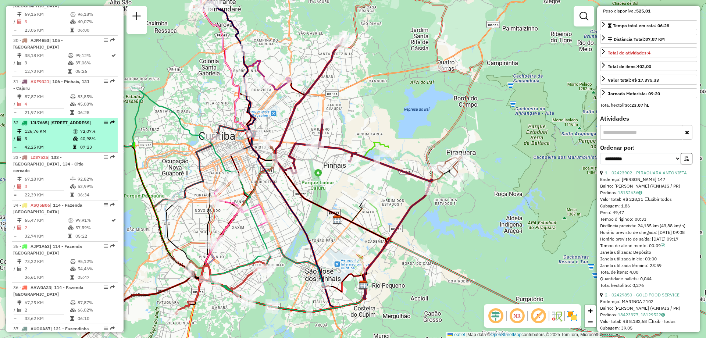
scroll to position [1378, 0]
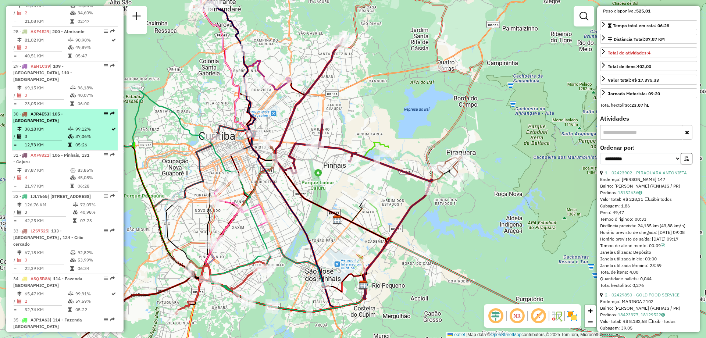
click at [58, 133] on td "3" at bounding box center [45, 136] width 43 height 7
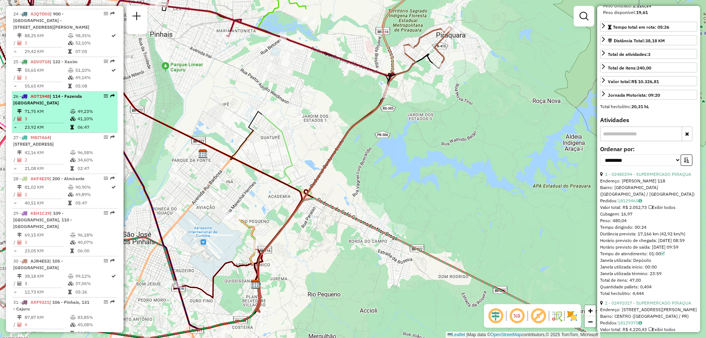
scroll to position [1194, 0]
